Goal: Task Accomplishment & Management: Manage account settings

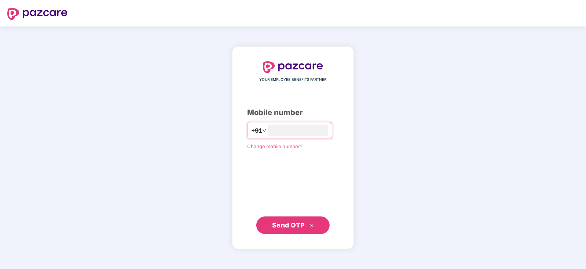
type input "**********"
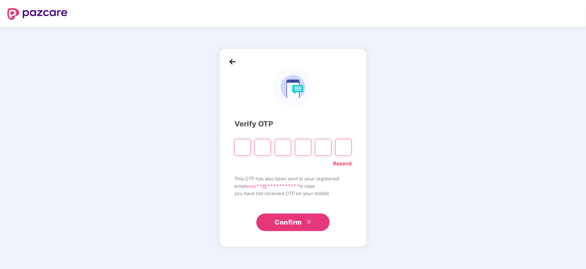
type input "*"
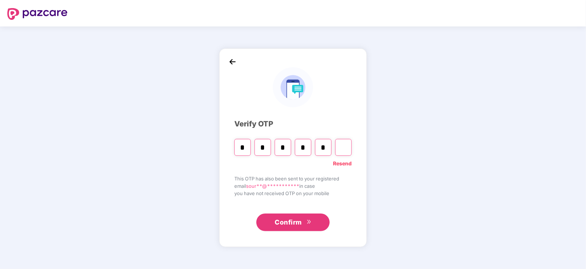
type input "*"
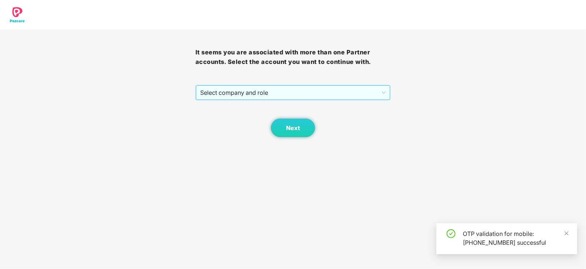
click at [251, 95] on span "Select company and role" at bounding box center [293, 93] width 186 height 14
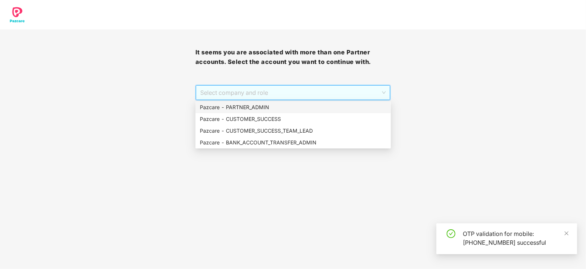
click at [248, 103] on div "Pazcare - PARTNER_ADMIN" at bounding box center [293, 107] width 187 height 8
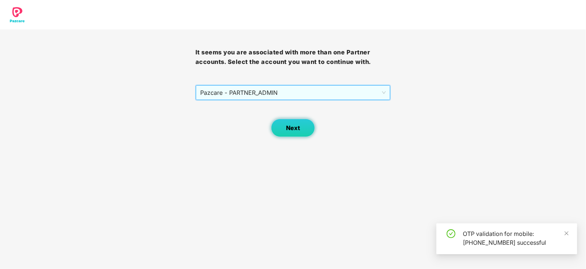
click at [277, 123] on button "Next" at bounding box center [293, 128] width 44 height 18
